Goal: Information Seeking & Learning: Check status

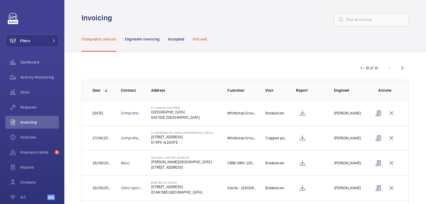
click at [203, 41] on p "Refused" at bounding box center [200, 38] width 14 height 5
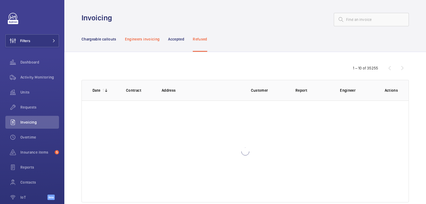
click at [149, 39] on p "Engineers invoicing" at bounding box center [142, 38] width 35 height 5
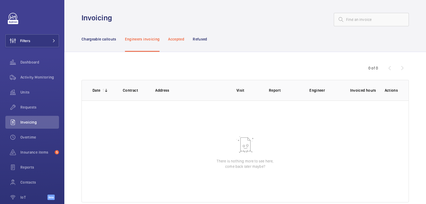
click at [178, 39] on p "Accepted" at bounding box center [176, 38] width 16 height 5
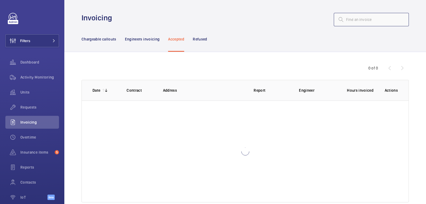
click at [356, 21] on input "text" at bounding box center [371, 19] width 75 height 13
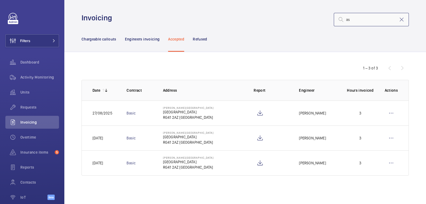
type input "a"
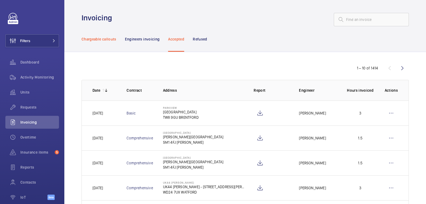
click at [104, 41] on p "Chargeable callouts" at bounding box center [99, 38] width 35 height 5
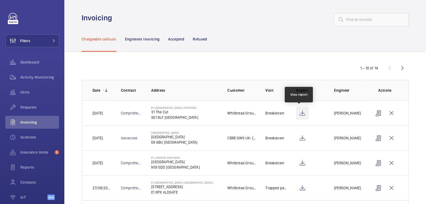
click at [301, 115] on wm-front-icon-button at bounding box center [302, 113] width 13 height 13
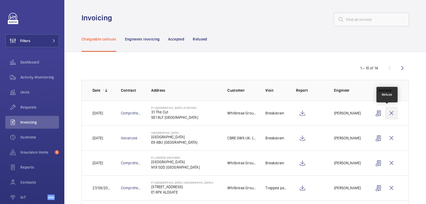
click at [389, 114] on wm-front-icon-button at bounding box center [391, 113] width 13 height 13
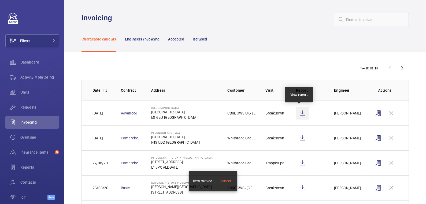
click at [301, 114] on wm-front-icon-button at bounding box center [302, 113] width 13 height 13
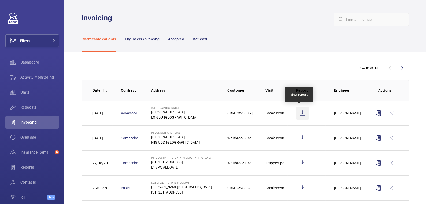
click at [298, 115] on wm-front-icon-button at bounding box center [302, 113] width 13 height 13
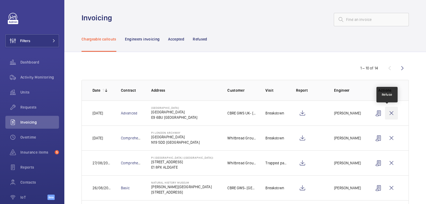
click at [385, 115] on wm-front-icon-button at bounding box center [391, 113] width 13 height 13
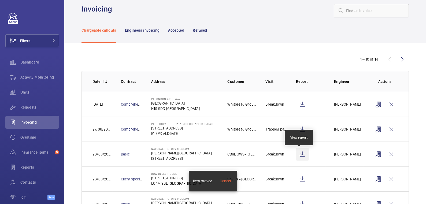
scroll to position [11, 0]
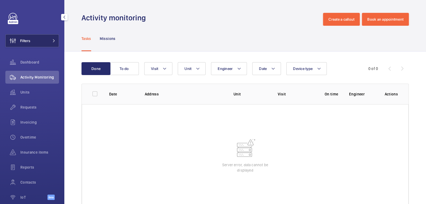
click at [37, 41] on button "Filters" at bounding box center [32, 40] width 54 height 13
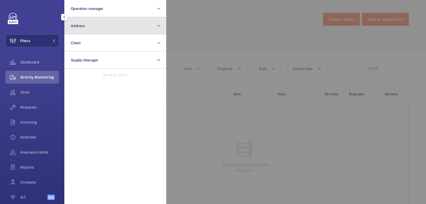
click at [81, 28] on span "Address" at bounding box center [78, 26] width 14 height 4
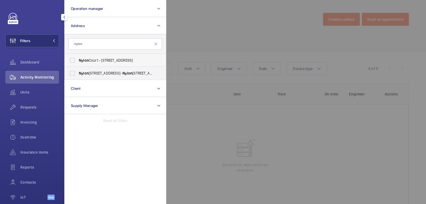
type input "nylon"
click at [104, 59] on span "Nylon Court - 372 Edgware Road, LONDON NW2 6ND" at bounding box center [116, 60] width 74 height 5
click at [78, 59] on input "Nylon Court - 372 Edgware Road, LONDON NW2 6ND" at bounding box center [72, 60] width 11 height 11
checkbox input "true"
click at [100, 75] on span "Nylon Court, [STREET_ADDRESS]" at bounding box center [116, 73] width 74 height 5
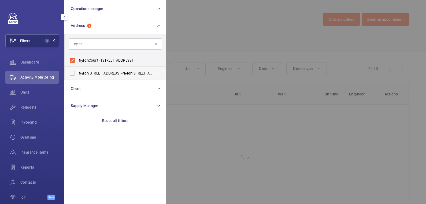
click at [78, 75] on input "Nylon Court, [STREET_ADDRESS]" at bounding box center [72, 73] width 11 height 11
checkbox input "true"
click at [193, 40] on div at bounding box center [379, 102] width 426 height 204
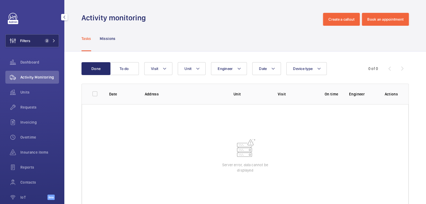
click at [45, 42] on span "2" at bounding box center [47, 41] width 4 height 4
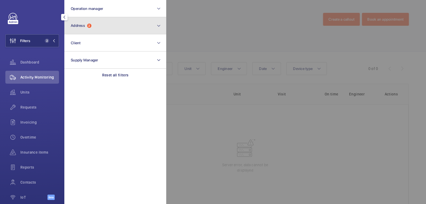
click at [111, 27] on button "Address 2" at bounding box center [115, 25] width 102 height 17
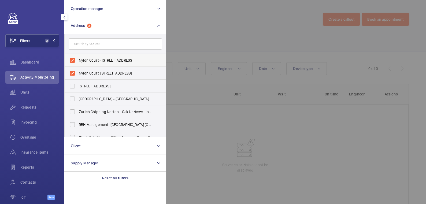
click at [93, 60] on span "Nylon Court - [STREET_ADDRESS]" at bounding box center [116, 60] width 74 height 5
click at [78, 60] on input "Nylon Court - [STREET_ADDRESS]" at bounding box center [72, 60] width 11 height 11
checkbox input "false"
click at [92, 68] on label "Nylon Court, [STREET_ADDRESS]" at bounding box center [111, 73] width 93 height 13
click at [78, 68] on input "Nylon Court, [STREET_ADDRESS]" at bounding box center [72, 73] width 11 height 11
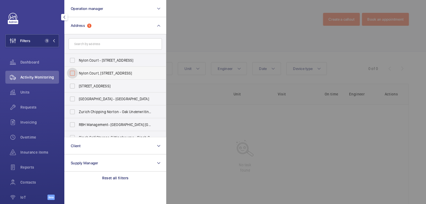
checkbox input "false"
click at [101, 45] on input "text" at bounding box center [115, 43] width 93 height 11
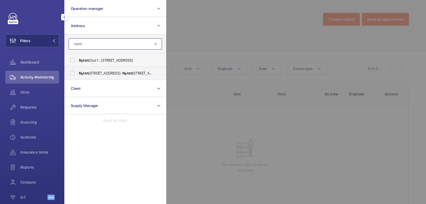
type input "nylon"
click at [103, 60] on span "Nylon Court - 372 Edgware Road, LONDON NW2 6ND" at bounding box center [116, 60] width 74 height 5
click at [78, 60] on input "Nylon Court - 372 Edgware Road, LONDON NW2 6ND" at bounding box center [72, 60] width 11 height 11
checkbox input "true"
click at [98, 73] on span "Nylon Court, 372 Edgware Road, London, NW2 6ND - Nylon Court, LONDON NW2 6GW" at bounding box center [116, 73] width 74 height 5
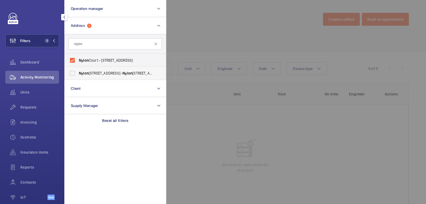
click at [78, 73] on input "Nylon Court, 372 Edgware Road, London, NW2 6ND - Nylon Court, LONDON NW2 6GW" at bounding box center [72, 73] width 11 height 11
checkbox input "true"
click at [195, 26] on div at bounding box center [379, 102] width 426 height 204
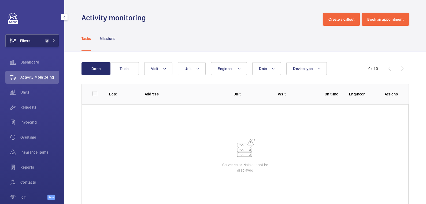
click at [45, 40] on span "2" at bounding box center [49, 41] width 13 height 4
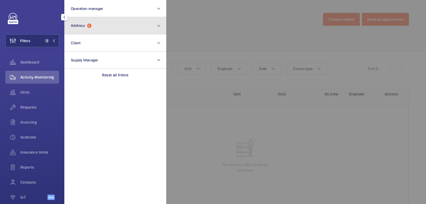
click at [79, 26] on span "Address" at bounding box center [78, 25] width 14 height 4
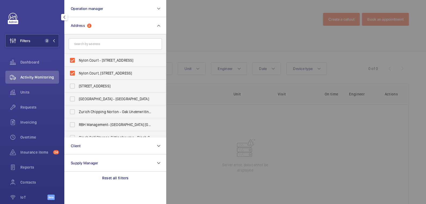
click at [93, 60] on span "Nylon Court - 372 Edgware Road, LONDON NW2 6ND" at bounding box center [116, 60] width 74 height 5
click at [78, 60] on input "Nylon Court - [STREET_ADDRESS]" at bounding box center [72, 60] width 11 height 11
checkbox input "false"
click at [90, 72] on span "Nylon Court, [STREET_ADDRESS]" at bounding box center [116, 73] width 74 height 5
click at [78, 72] on input "Nylon Court, [STREET_ADDRESS]" at bounding box center [72, 73] width 11 height 11
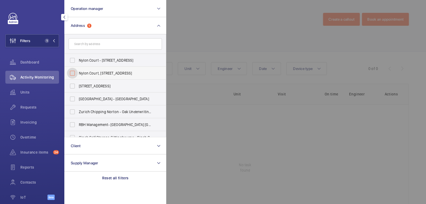
checkbox input "false"
click at [169, 46] on div at bounding box center [379, 102] width 426 height 204
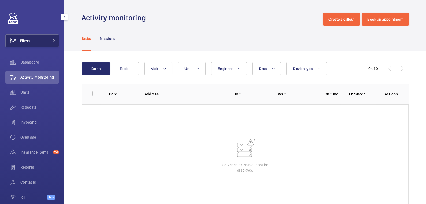
drag, startPoint x: 40, startPoint y: 41, endPoint x: 44, endPoint y: 42, distance: 4.6
click at [40, 41] on button "Filters" at bounding box center [32, 40] width 54 height 13
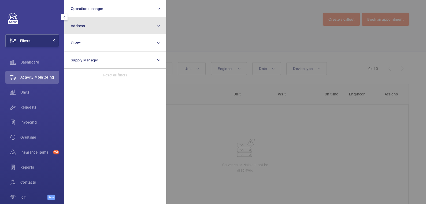
click at [91, 30] on button "Address" at bounding box center [115, 25] width 102 height 17
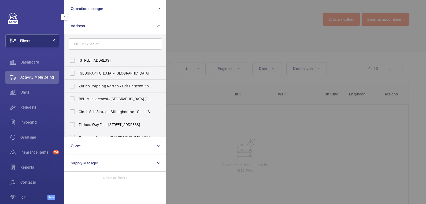
click at [231, 32] on div at bounding box center [379, 102] width 426 height 204
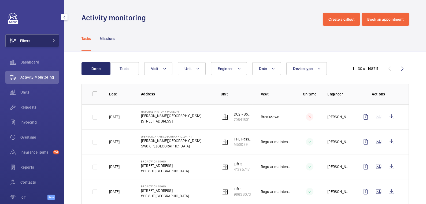
click at [39, 41] on button "Filters" at bounding box center [32, 40] width 54 height 13
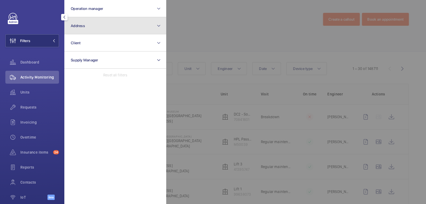
click at [91, 20] on button "Address" at bounding box center [115, 25] width 102 height 17
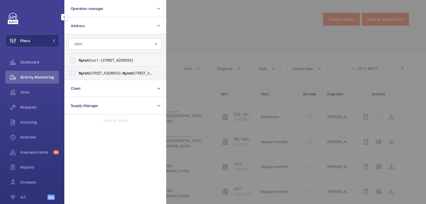
type input "nylon"
click at [102, 62] on span "Nylon Court - [STREET_ADDRESS]" at bounding box center [116, 60] width 74 height 5
click at [78, 62] on input "Nylon Court - [STREET_ADDRESS]" at bounding box center [72, 60] width 11 height 11
checkbox input "true"
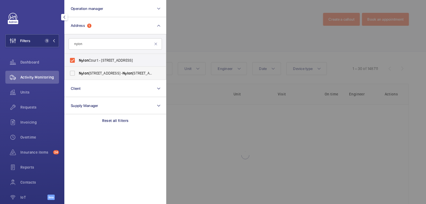
click at [101, 69] on label "Nylon Court, 372 Edgware Road, London, NW2 6ND - Nylon Court, LONDON NW2 6GW" at bounding box center [111, 73] width 93 height 13
click at [78, 69] on input "Nylon Court, 372 Edgware Road, London, NW2 6ND - Nylon Court, LONDON NW2 6GW" at bounding box center [72, 73] width 11 height 11
checkbox input "true"
click at [204, 36] on div at bounding box center [379, 102] width 426 height 204
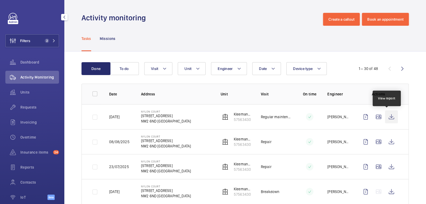
click at [387, 118] on wm-front-icon-button at bounding box center [391, 117] width 13 height 13
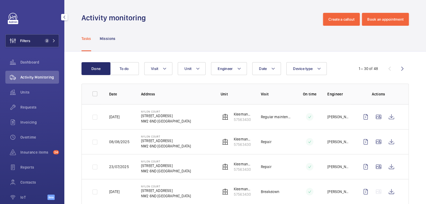
click at [43, 40] on span "2" at bounding box center [46, 41] width 6 height 4
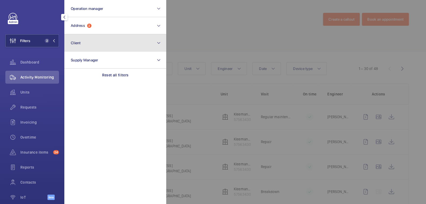
click at [102, 35] on button "Client" at bounding box center [115, 42] width 102 height 17
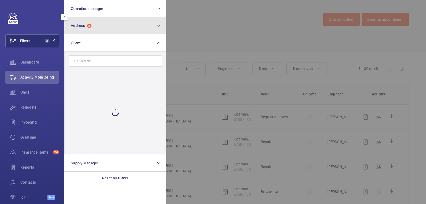
click at [108, 28] on button "Address 2" at bounding box center [115, 25] width 102 height 17
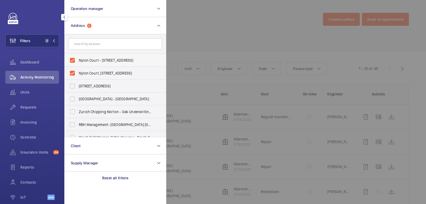
click at [96, 56] on label "Nylon Court - 372 Edgware Road, LONDON NW2 6ND" at bounding box center [111, 60] width 93 height 13
click at [78, 56] on input "Nylon Court - 372 Edgware Road, LONDON NW2 6ND" at bounding box center [72, 60] width 11 height 11
checkbox input "false"
click at [97, 69] on label "Nylon Court, 372 Edgware Road, London, NW2 6ND - Nylon Court, LONDON NW2 6GW" at bounding box center [111, 73] width 93 height 13
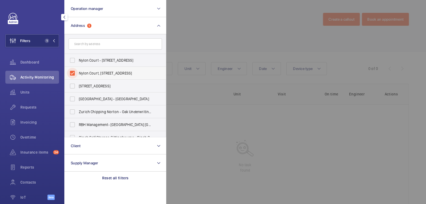
click at [78, 69] on input "Nylon Court, 372 Edgware Road, London, NW2 6ND - Nylon Court, LONDON NW2 6GW" at bounding box center [72, 73] width 11 height 11
checkbox input "false"
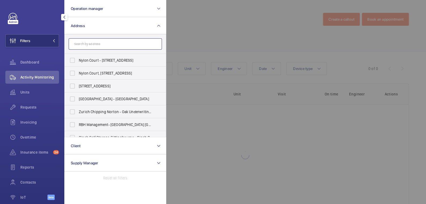
click at [98, 45] on input "text" at bounding box center [115, 43] width 93 height 11
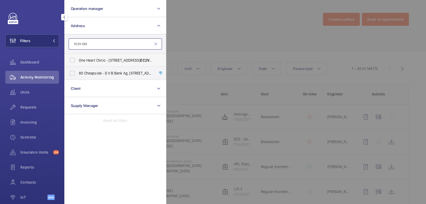
type input "EC2V 6EE"
click at [118, 60] on span "One Heart Clinic - 80 Cheapside, LONDON EC2V 6EE" at bounding box center [116, 60] width 74 height 5
click at [78, 60] on input "One Heart Clinic - 80 Cheapside, LONDON EC2V 6EE" at bounding box center [72, 60] width 11 height 11
checkbox input "true"
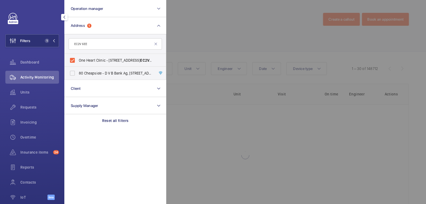
click at [210, 27] on div at bounding box center [379, 102] width 426 height 204
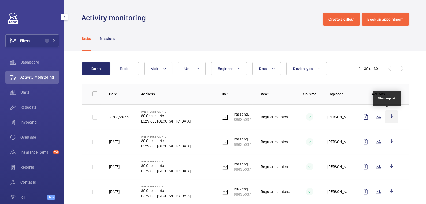
click at [388, 118] on wm-front-icon-button at bounding box center [391, 117] width 13 height 13
click at [127, 72] on button "To do" at bounding box center [124, 68] width 29 height 13
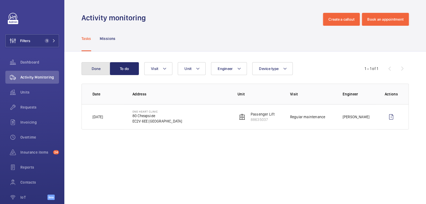
click at [101, 64] on button "Done" at bounding box center [96, 68] width 29 height 13
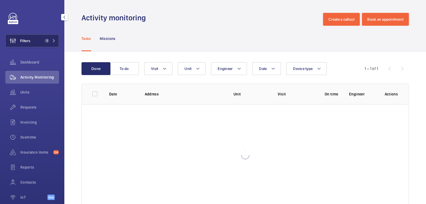
click at [30, 40] on span "Filters" at bounding box center [25, 40] width 10 height 5
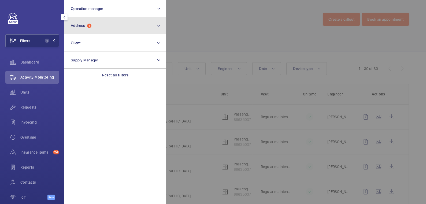
click at [107, 30] on button "Address 1" at bounding box center [115, 25] width 102 height 17
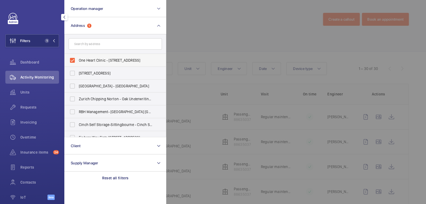
click at [84, 60] on span "One Heart Clinic - 80 Cheapside, LONDON EC2V 6EE" at bounding box center [116, 60] width 74 height 5
click at [78, 60] on input "One Heart Clinic - 80 Cheapside, LONDON EC2V 6EE" at bounding box center [72, 60] width 11 height 11
checkbox input "false"
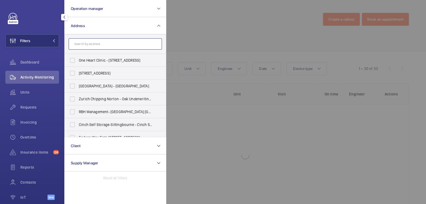
click at [91, 44] on input "text" at bounding box center [115, 43] width 93 height 11
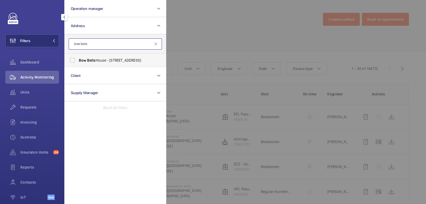
type input "bow bells"
click at [94, 61] on span "Bells" at bounding box center [91, 60] width 9 height 4
click at [78, 61] on input "Bow Bells House - 1 Bread St, LONDON EC4M 9BE" at bounding box center [72, 60] width 11 height 11
checkbox input "true"
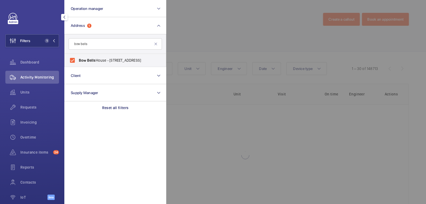
click at [198, 38] on div at bounding box center [379, 102] width 426 height 204
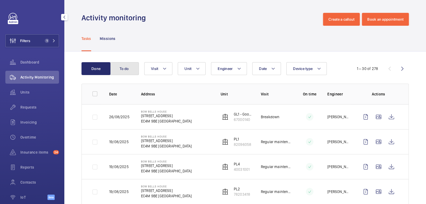
click at [127, 69] on button "To do" at bounding box center [124, 68] width 29 height 13
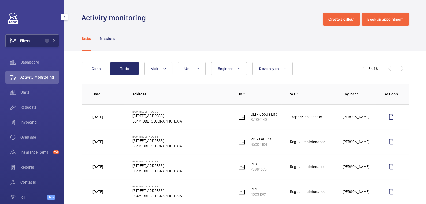
click at [31, 39] on button "Filters 1" at bounding box center [32, 40] width 54 height 13
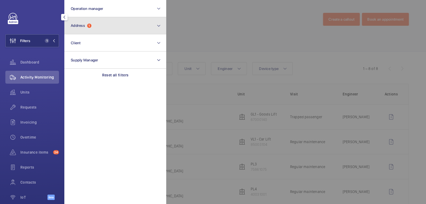
click at [101, 25] on button "Address 1" at bounding box center [115, 25] width 102 height 17
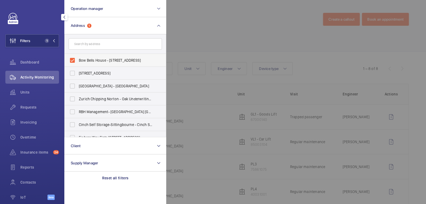
click at [91, 61] on span "Bow Bells House - 1 Bread St, LONDON EC4M 9BE" at bounding box center [116, 60] width 74 height 5
click at [78, 61] on input "Bow Bells House - 1 Bread St, LONDON EC4M 9BE" at bounding box center [72, 60] width 11 height 11
checkbox input "false"
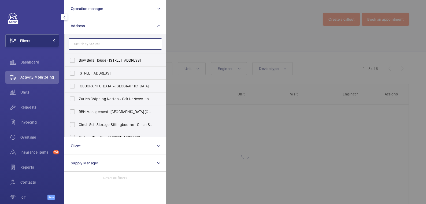
click at [93, 46] on input "text" at bounding box center [115, 43] width 93 height 11
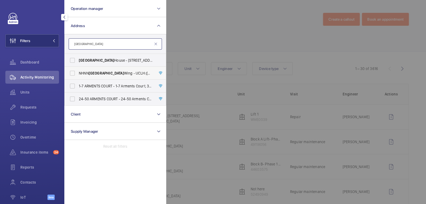
type input "albany"
click at [103, 73] on span "NHNN Albany Wing - UCLH (Queens Square), Albany Wing,, LONDON WC1N 3BG" at bounding box center [116, 73] width 74 height 5
click at [78, 73] on input "NHNN Albany Wing - UCLH (Queens Square), Albany Wing,, LONDON WC1N 3BG" at bounding box center [72, 73] width 11 height 11
checkbox input "true"
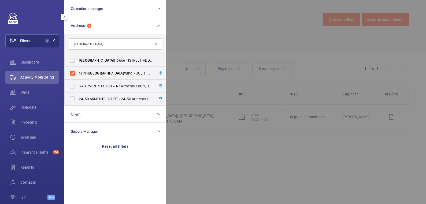
click at [210, 31] on div at bounding box center [379, 102] width 426 height 204
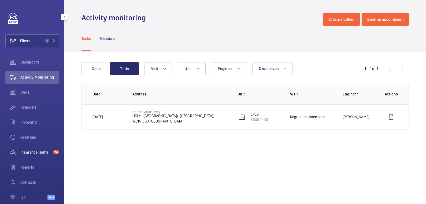
click at [44, 153] on span "Insurance items" at bounding box center [35, 152] width 31 height 5
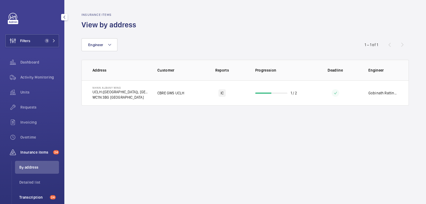
click at [35, 195] on span "Transcription" at bounding box center [33, 197] width 28 height 5
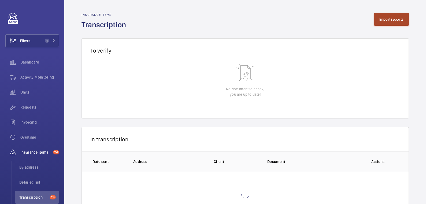
click at [382, 20] on button "Import reports" at bounding box center [391, 19] width 35 height 13
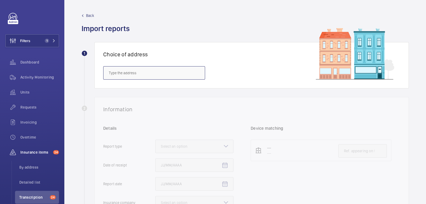
click at [159, 74] on input "text" at bounding box center [154, 72] width 102 height 13
click at [164, 90] on span "NHNN Albany Wing - UCLH (Queens Square), Albany Wing,, LONDON WC1N 3BG" at bounding box center [154, 88] width 91 height 5
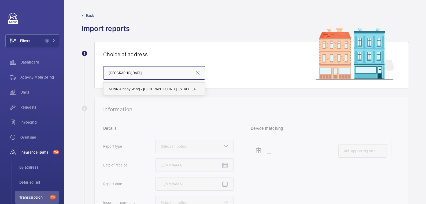
type input "NHNN Albany Wing - UCLH (Queens Square), Albany Wing,, LONDON WC1N 3BG"
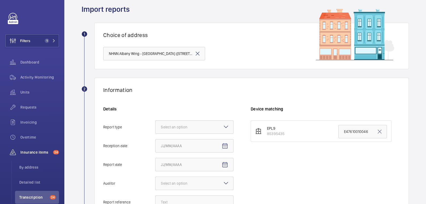
scroll to position [24, 0]
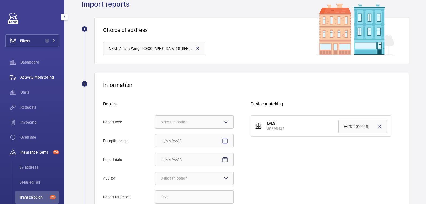
click at [37, 81] on div "Activity Monitoring" at bounding box center [32, 77] width 54 height 13
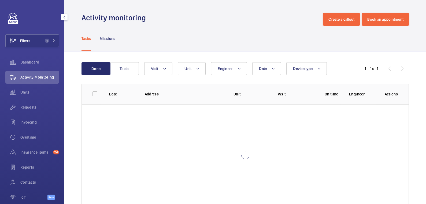
click at [39, 48] on div "Filters 1 Dashboard Activity Monitoring Units Requests Invoicing Overtime Insur…" at bounding box center [32, 109] width 54 height 193
click at [33, 43] on button "Filters 1" at bounding box center [32, 40] width 54 height 13
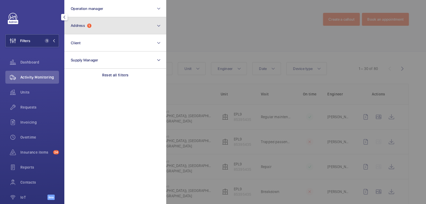
click at [101, 25] on button "Address 1" at bounding box center [115, 25] width 102 height 17
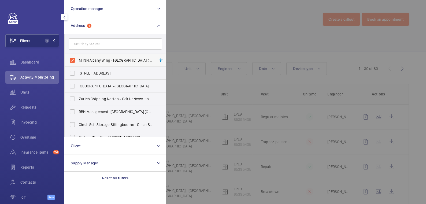
click at [92, 56] on label "NHNN Albany Wing - UCLH (Queens Square), Albany Wing,, LONDON WC1N 3BG" at bounding box center [111, 60] width 93 height 13
click at [78, 56] on input "NHNN Albany Wing - UCLH (Queens Square), Albany Wing,, LONDON WC1N 3BG" at bounding box center [72, 60] width 11 height 11
checkbox input "false"
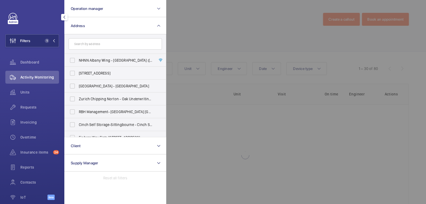
click at [191, 25] on div at bounding box center [379, 102] width 426 height 204
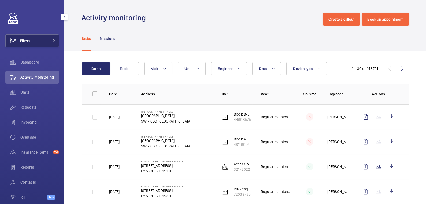
click at [27, 41] on span "Filters" at bounding box center [25, 40] width 10 height 5
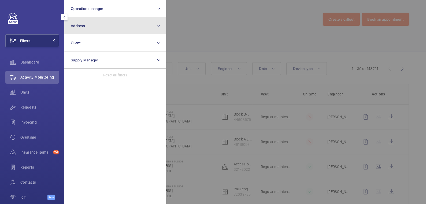
click at [83, 24] on span "Address" at bounding box center [78, 26] width 14 height 4
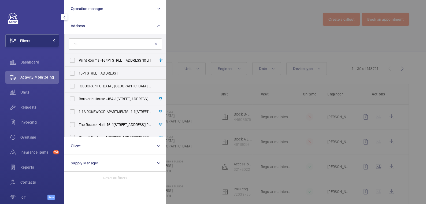
type input "1"
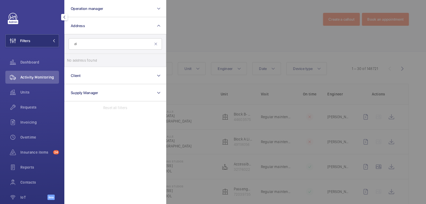
type input "d"
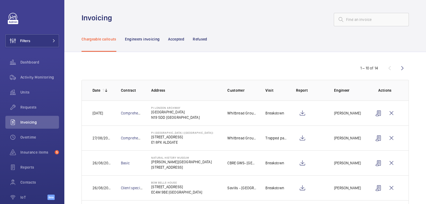
scroll to position [11, 0]
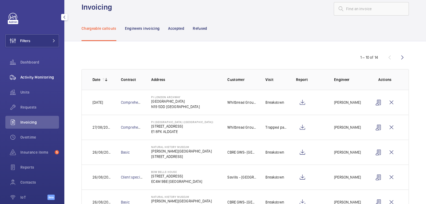
click at [42, 78] on span "Activity Monitoring" at bounding box center [39, 77] width 39 height 5
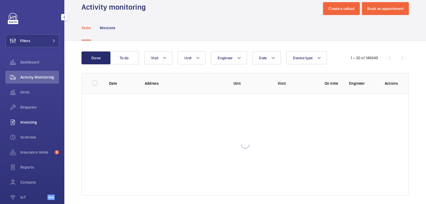
click at [32, 122] on span "Invoicing" at bounding box center [39, 122] width 39 height 5
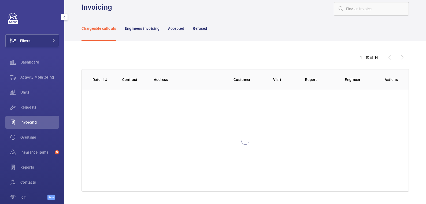
scroll to position [8, 0]
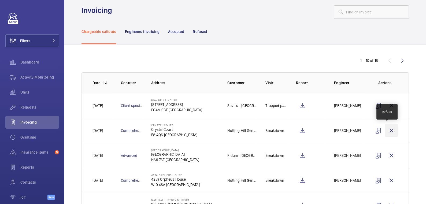
click at [388, 128] on wm-front-icon-button at bounding box center [391, 130] width 13 height 13
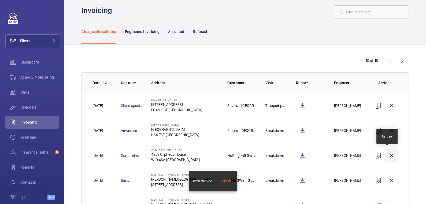
click at [389, 156] on wm-front-icon-button at bounding box center [391, 155] width 13 height 13
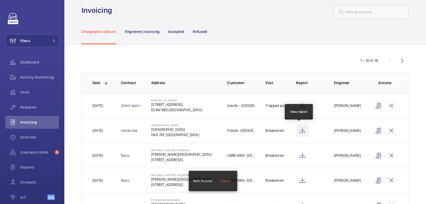
click at [302, 130] on wm-front-icon-button at bounding box center [302, 130] width 13 height 13
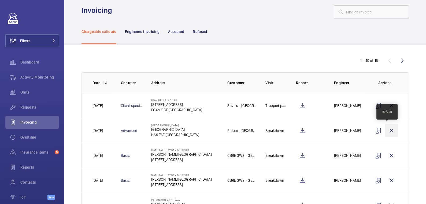
click at [386, 130] on wm-front-icon-button at bounding box center [391, 130] width 13 height 13
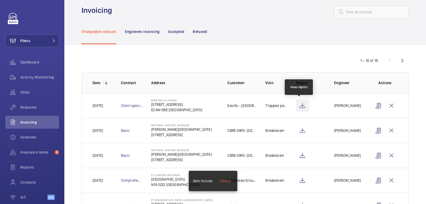
click at [302, 105] on wm-front-icon-button at bounding box center [302, 105] width 13 height 13
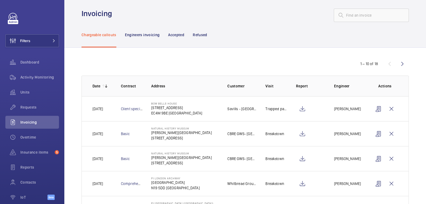
scroll to position [2, 0]
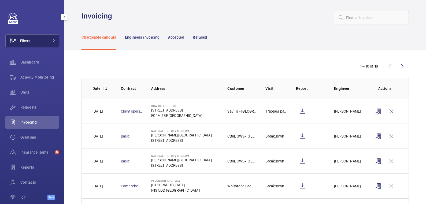
click at [34, 38] on button "Filters" at bounding box center [32, 40] width 54 height 13
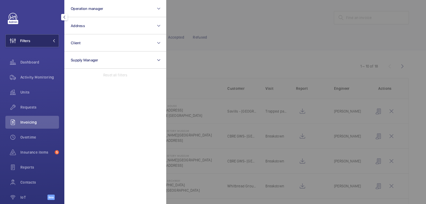
click at [34, 40] on button "Filters" at bounding box center [32, 40] width 54 height 13
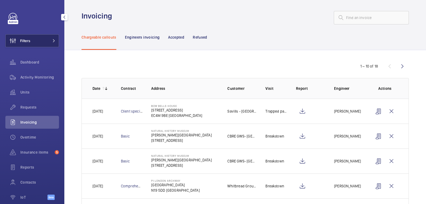
click at [39, 41] on button "Filters" at bounding box center [32, 40] width 54 height 13
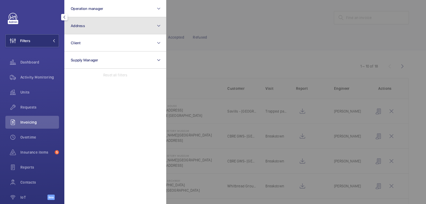
click at [97, 30] on button "Address" at bounding box center [115, 25] width 102 height 17
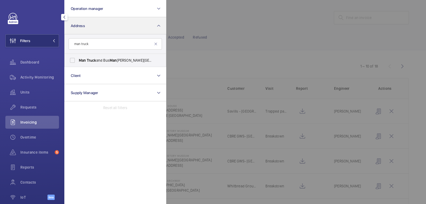
type input "man truck"
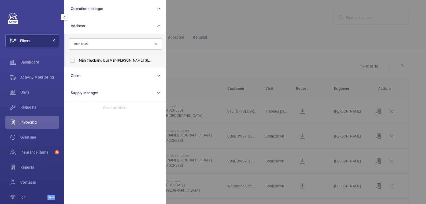
click at [107, 63] on span "Man Truck and Bus Man [PERSON_NAME][GEOGRAPHIC_DATA] off [GEOGRAPHIC_DATA][PERS…" at bounding box center [116, 60] width 74 height 5
click at [78, 63] on input "Man Truck and Bus Man [PERSON_NAME][GEOGRAPHIC_DATA] off [GEOGRAPHIC_DATA][PERS…" at bounding box center [72, 60] width 11 height 11
checkbox input "true"
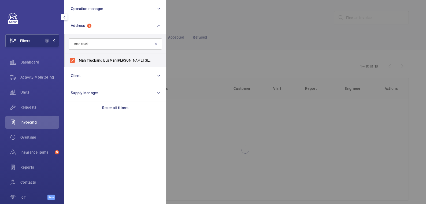
click at [239, 29] on div at bounding box center [379, 102] width 426 height 204
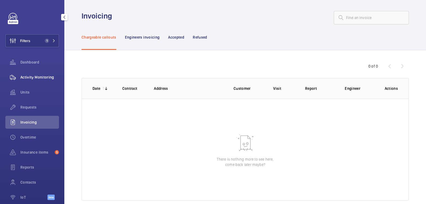
click at [39, 76] on span "Activity Monitoring" at bounding box center [39, 77] width 39 height 5
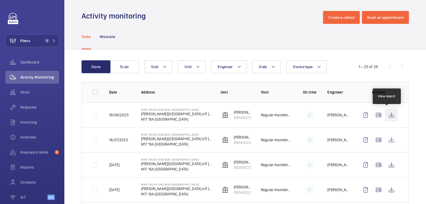
click at [387, 117] on wm-front-icon-button at bounding box center [391, 115] width 13 height 13
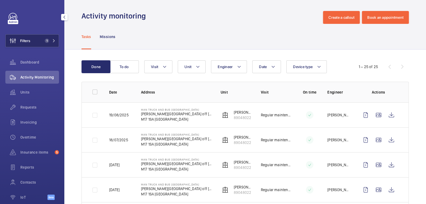
click at [35, 45] on button "Filters 1" at bounding box center [32, 40] width 54 height 13
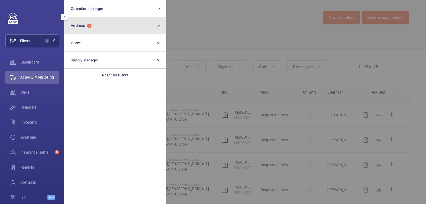
click at [94, 30] on button "Address 1" at bounding box center [115, 25] width 102 height 17
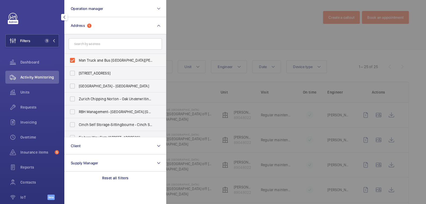
click at [94, 58] on span "Man Truck and Bus [GEOGRAPHIC_DATA][PERSON_NAME] off [GEOGRAPHIC_DATA]" at bounding box center [116, 60] width 74 height 5
click at [78, 57] on input "Man Truck and Bus [GEOGRAPHIC_DATA][PERSON_NAME] off [GEOGRAPHIC_DATA]" at bounding box center [72, 60] width 11 height 11
checkbox input "false"
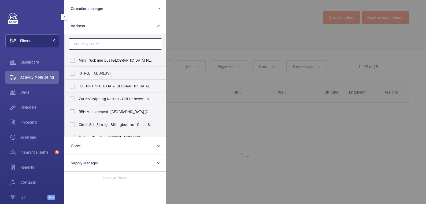
click at [98, 46] on input "text" at bounding box center [115, 43] width 93 height 11
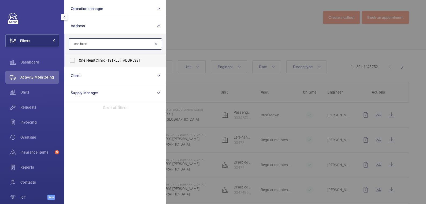
type input "one heart"
click at [98, 59] on span "One Heart Clinic - [STREET_ADDRESS]" at bounding box center [116, 60] width 74 height 5
click at [78, 59] on input "One Heart Clinic - [STREET_ADDRESS]" at bounding box center [72, 60] width 11 height 11
checkbox input "true"
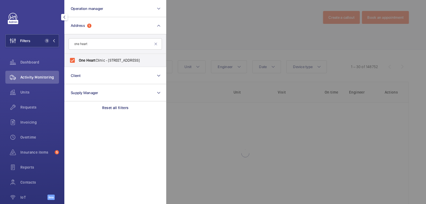
click at [257, 47] on div at bounding box center [379, 102] width 426 height 204
